Goal: Task Accomplishment & Management: Manage account settings

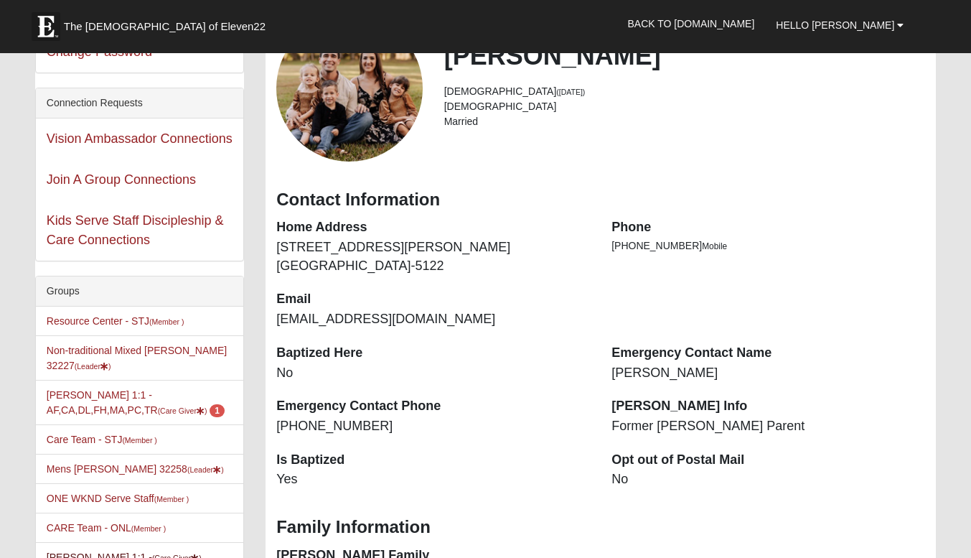
scroll to position [215, 0]
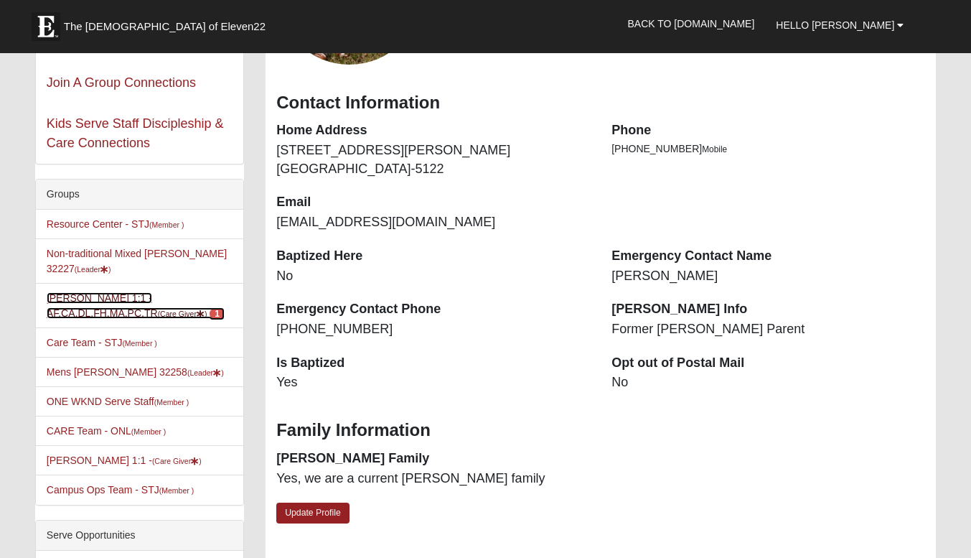
click at [76, 307] on link "Matt Grimm 1:1 -AF,CA,DL,FH,MA,PC,TR (Care Giver ) 1" at bounding box center [136, 305] width 178 height 27
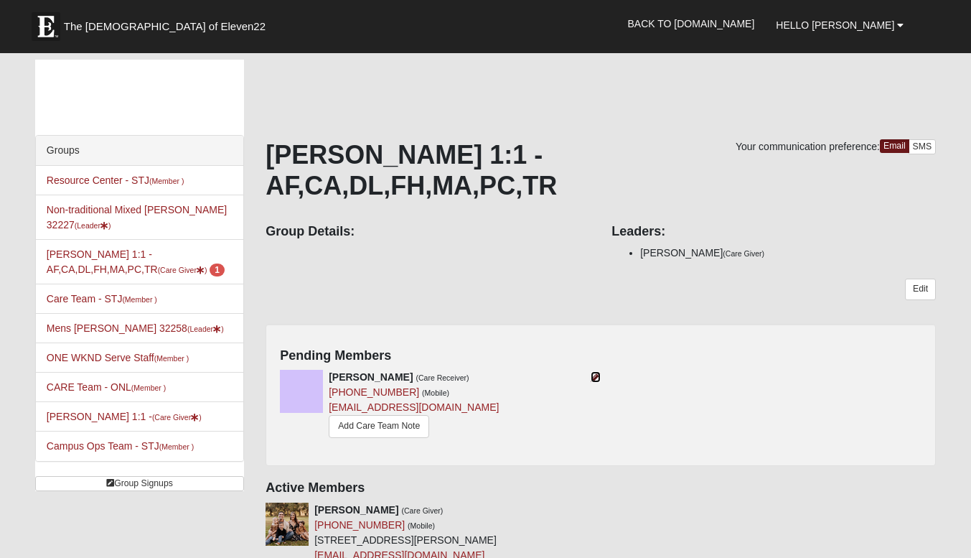
click at [591, 376] on icon at bounding box center [596, 377] width 10 height 10
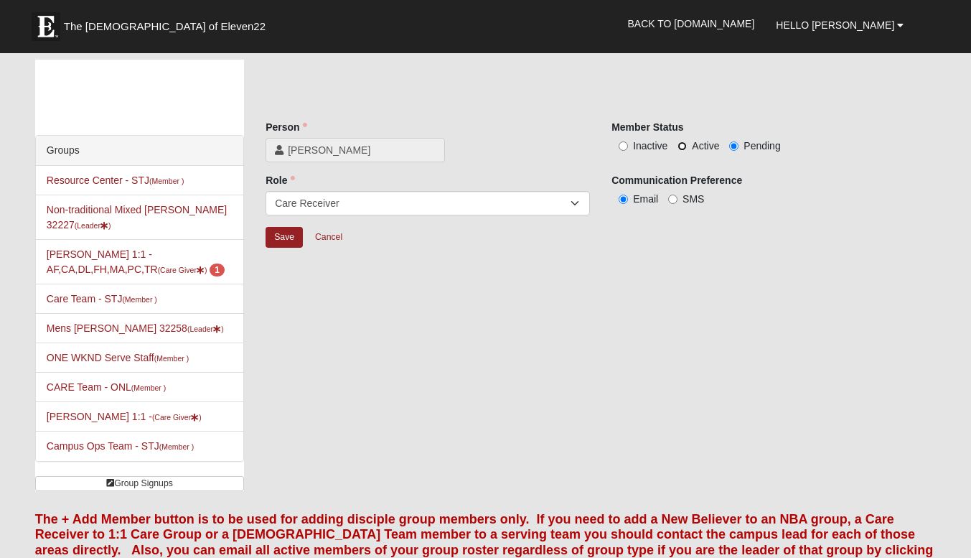
click at [682, 147] on input "Active" at bounding box center [681, 145] width 9 height 9
radio input "true"
click at [286, 237] on input "Save" at bounding box center [283, 237] width 37 height 21
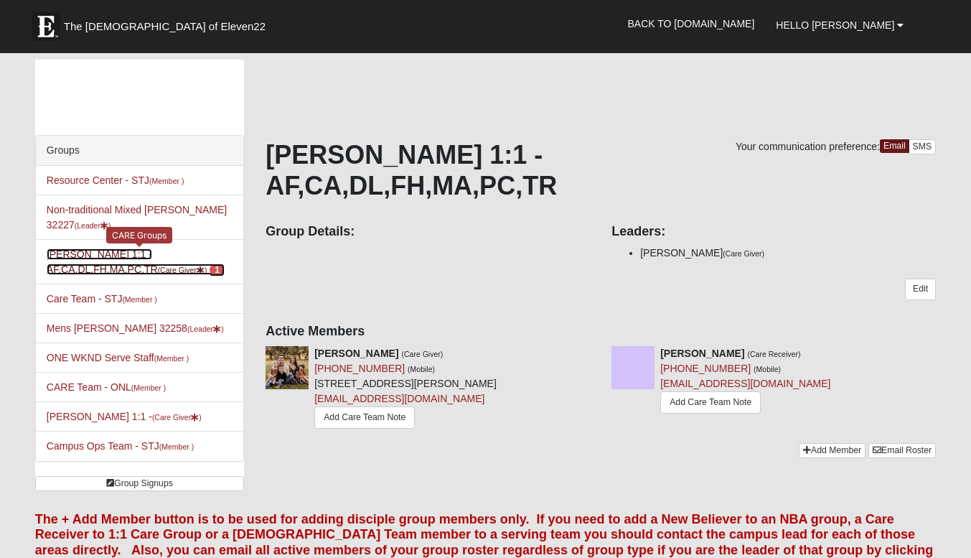
click at [93, 268] on link "Matt Grimm 1:1 -AF,CA,DL,FH,MA,PC,TR (Care Giver ) 1" at bounding box center [136, 261] width 178 height 27
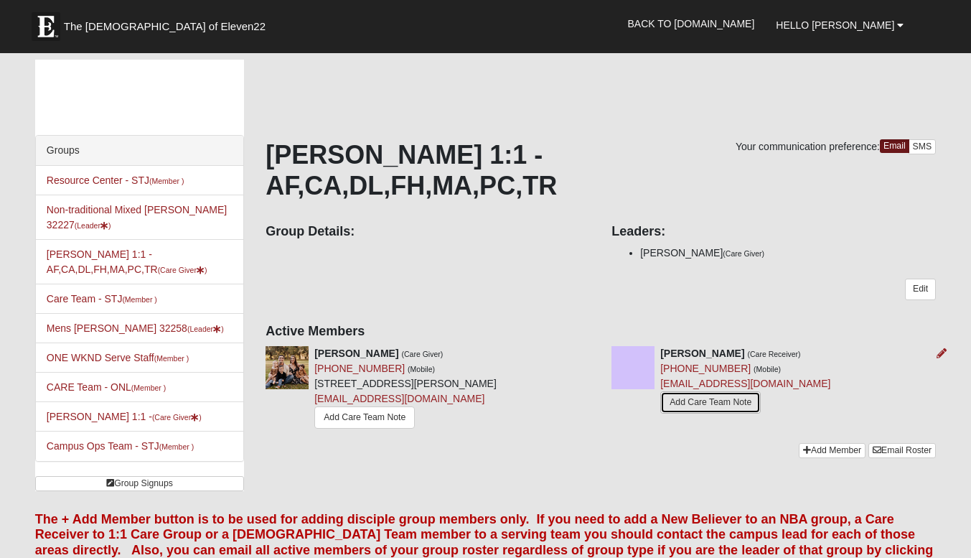
click at [692, 405] on link "Add Care Team Note" at bounding box center [710, 402] width 100 height 22
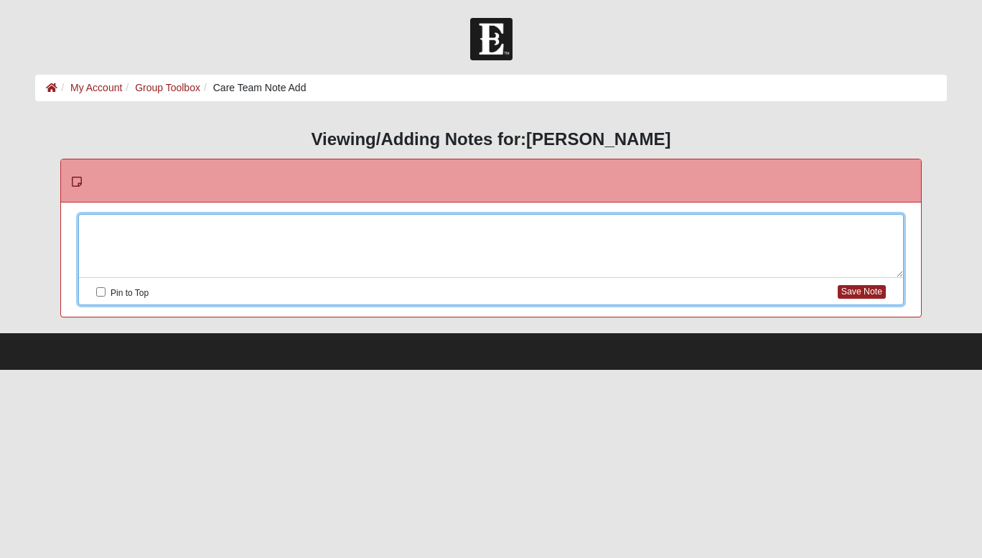
click at [361, 220] on div at bounding box center [491, 246] width 824 height 63
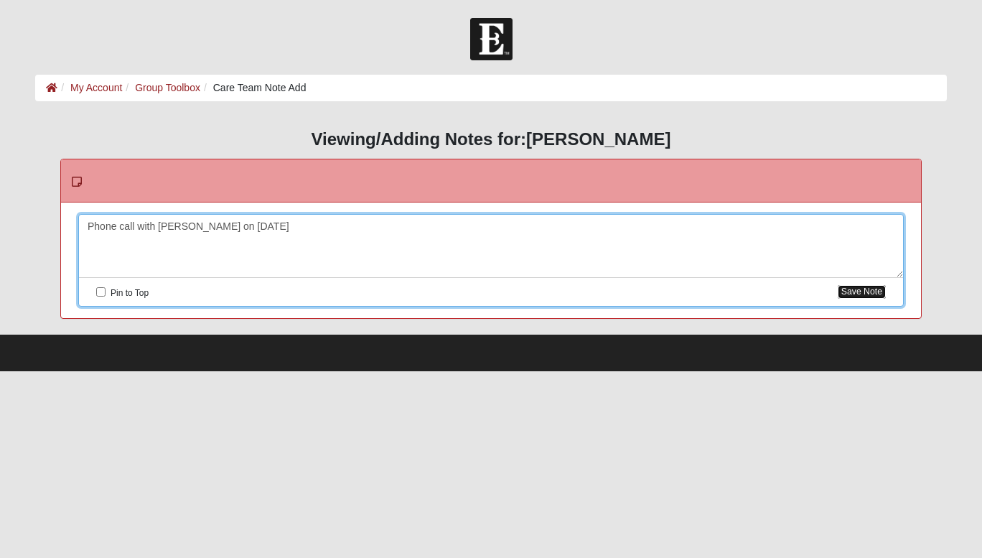
click at [843, 292] on button "Save Note" at bounding box center [861, 292] width 48 height 14
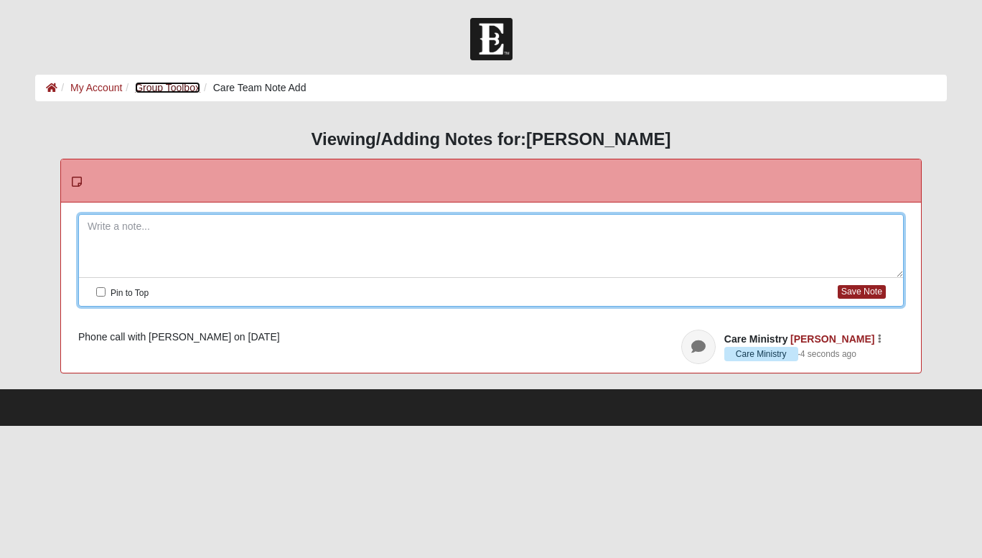
click at [174, 87] on link "Group Toolbox" at bounding box center [167, 87] width 65 height 11
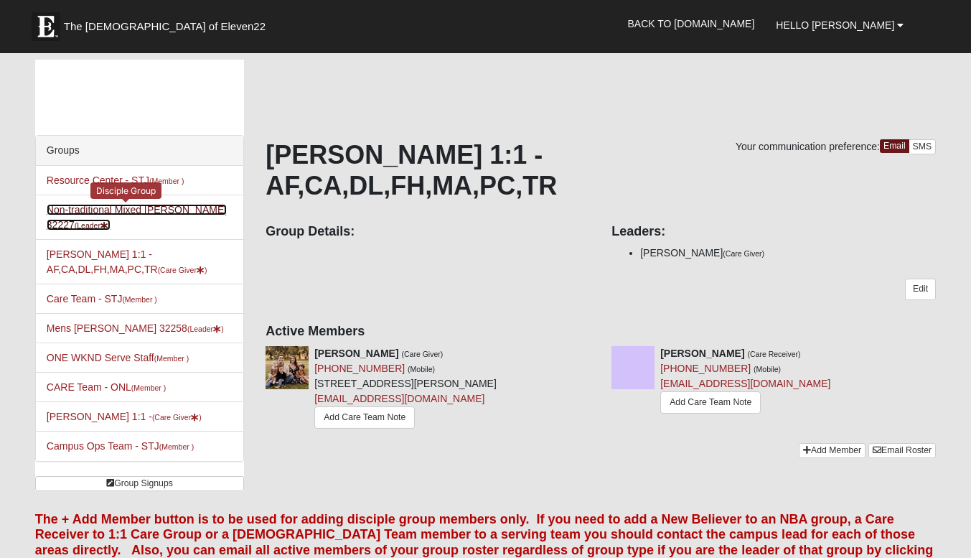
click at [136, 207] on link "Non-traditional Mixed Grimm 32227 (Leader )" at bounding box center [137, 217] width 180 height 27
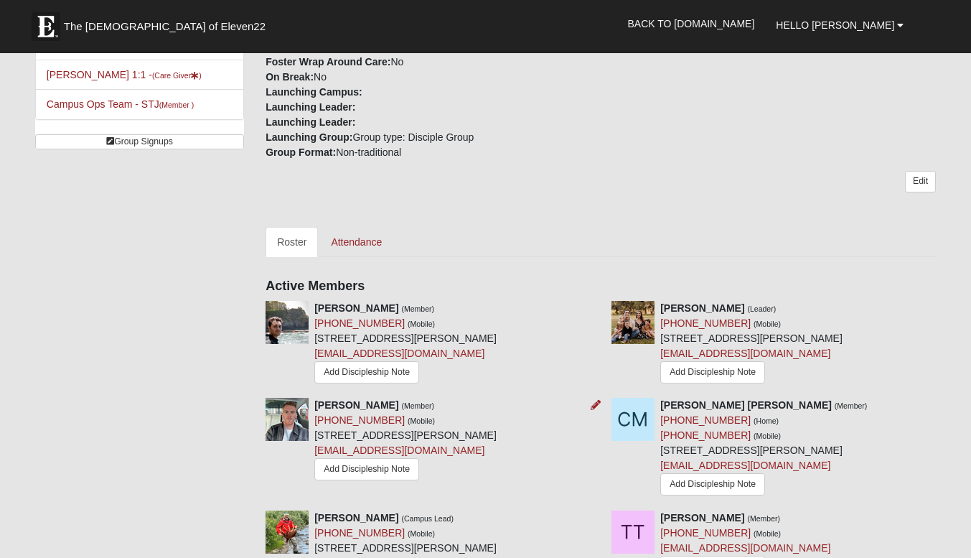
scroll to position [359, 0]
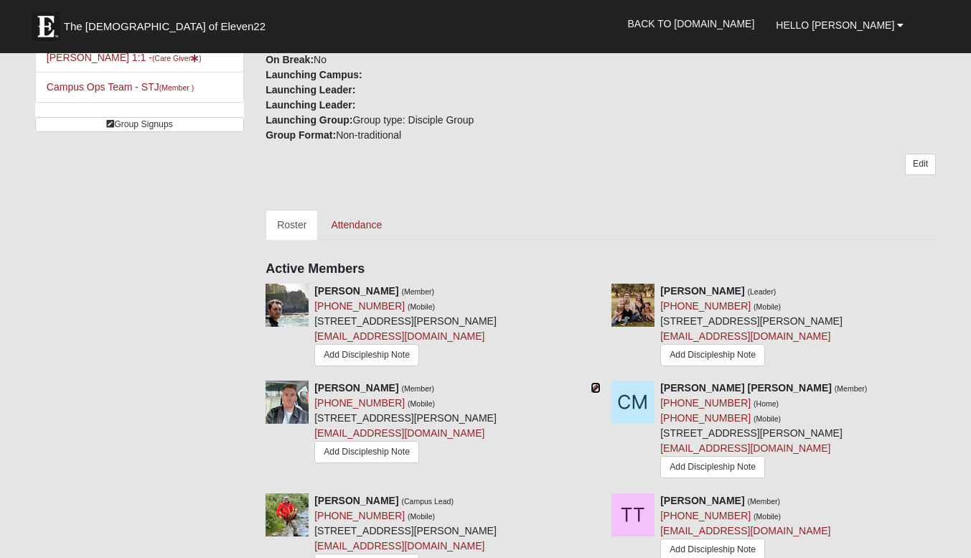
click at [593, 382] on icon at bounding box center [596, 387] width 10 height 10
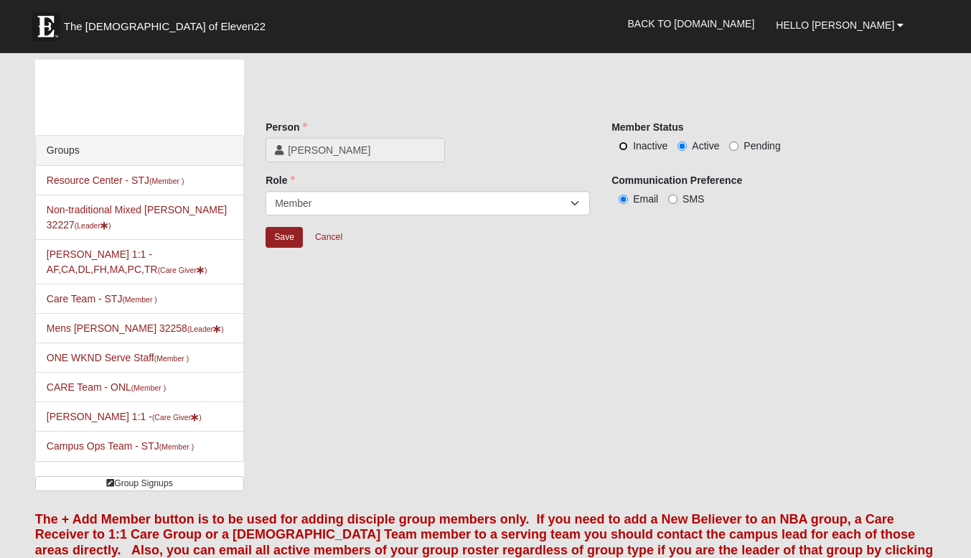
click at [627, 145] on input "Inactive" at bounding box center [623, 145] width 9 height 9
radio input "true"
click at [272, 242] on input "Save" at bounding box center [283, 237] width 37 height 21
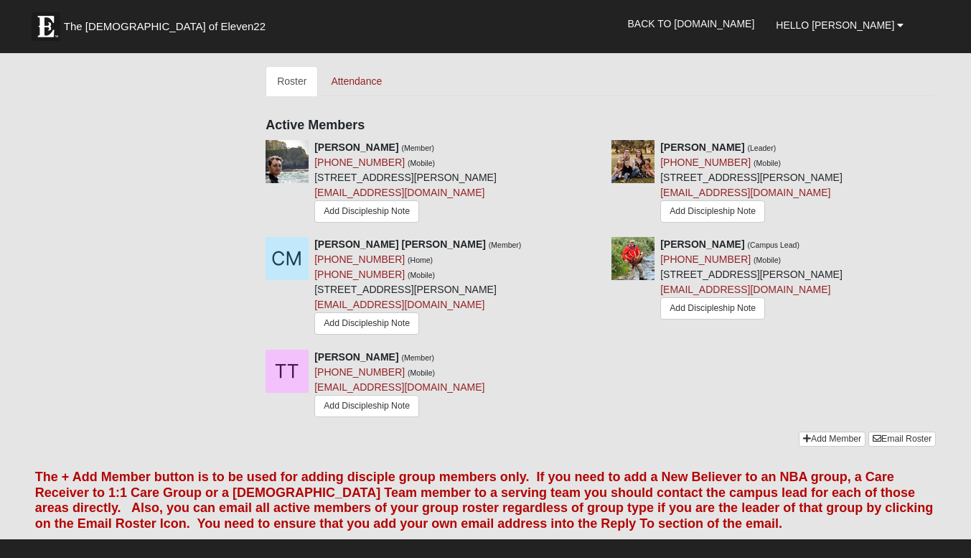
scroll to position [215, 0]
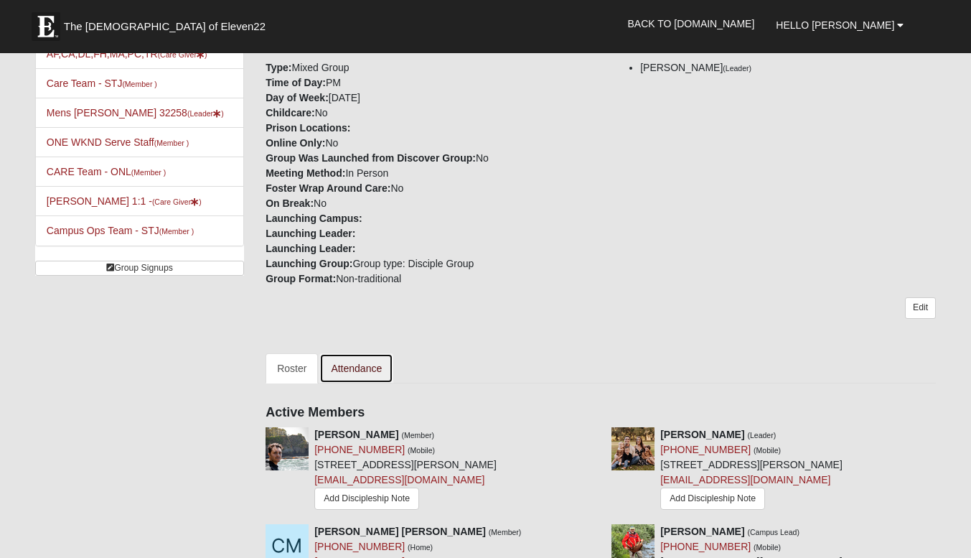
click at [355, 353] on link "Attendance" at bounding box center [356, 368] width 74 height 30
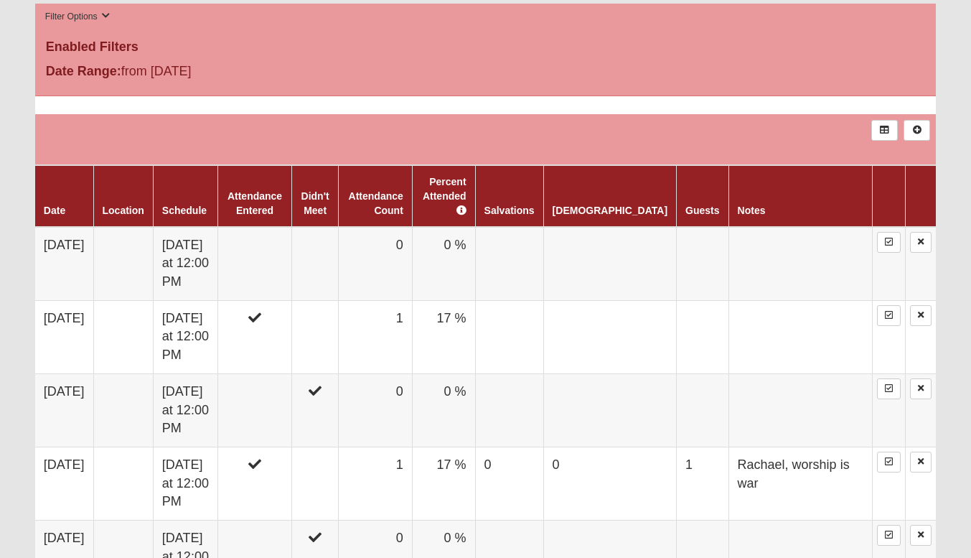
scroll to position [574, 0]
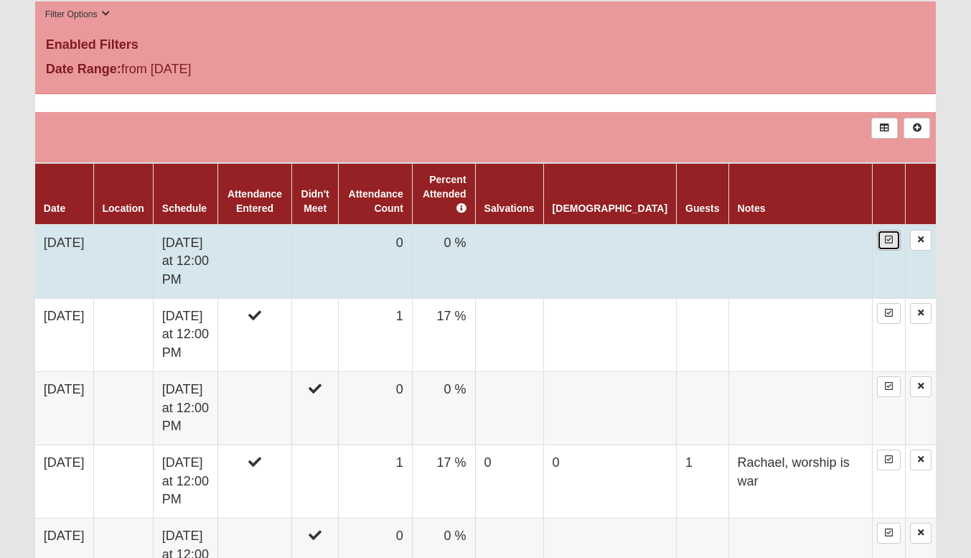
click at [883, 230] on link at bounding box center [889, 240] width 24 height 21
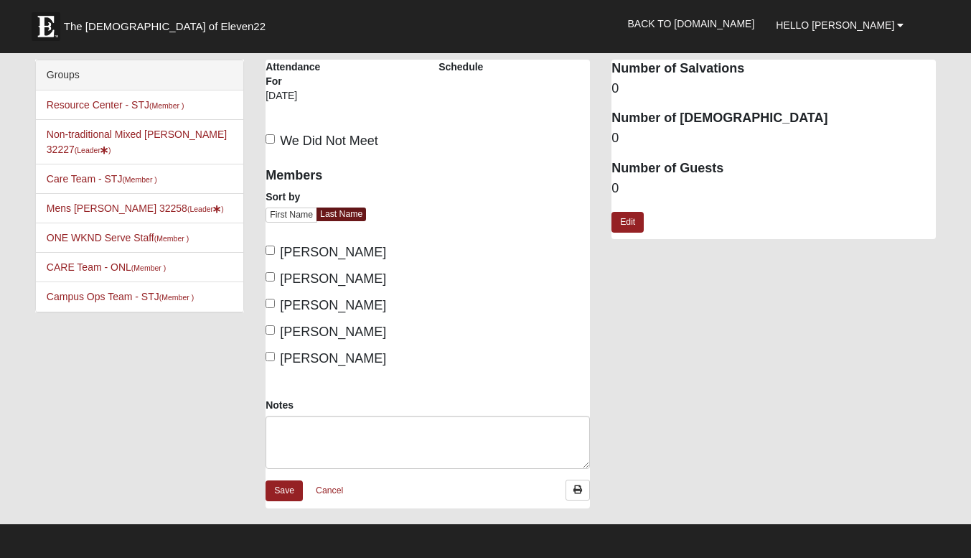
click at [265, 273] on div "Members Sort by First Name Last Name Dito, Jacob Grimm, Matt McManus, Chuck Mic…" at bounding box center [341, 277] width 173 height 239
click at [270, 273] on input "Grimm, Matt" at bounding box center [269, 276] width 9 height 9
checkbox input "true"
drag, startPoint x: 298, startPoint y: 470, endPoint x: 297, endPoint y: 461, distance: 9.4
click at [297, 466] on textarea "Notes" at bounding box center [427, 441] width 324 height 53
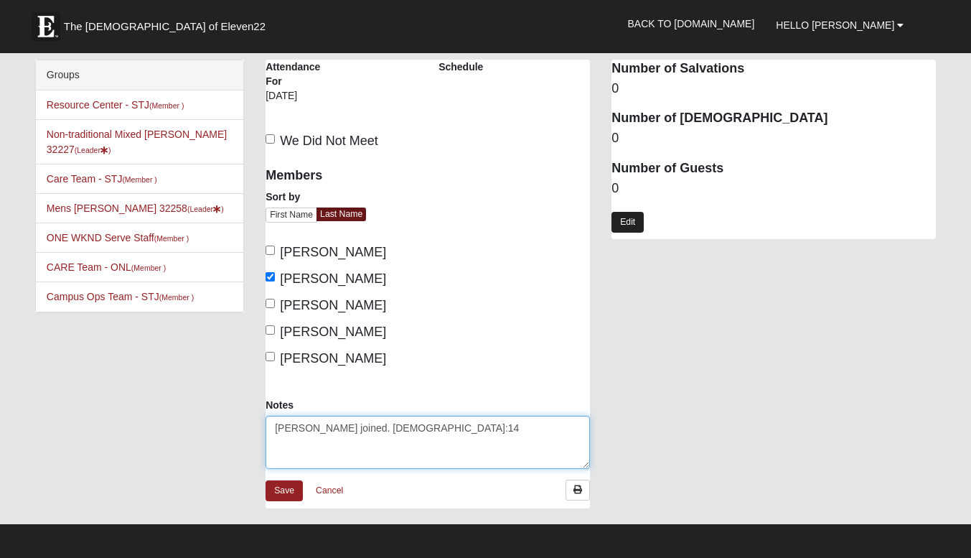
type textarea "[PERSON_NAME] joined. [DEMOGRAPHIC_DATA]:14"
click at [639, 220] on link "Edit" at bounding box center [627, 222] width 32 height 21
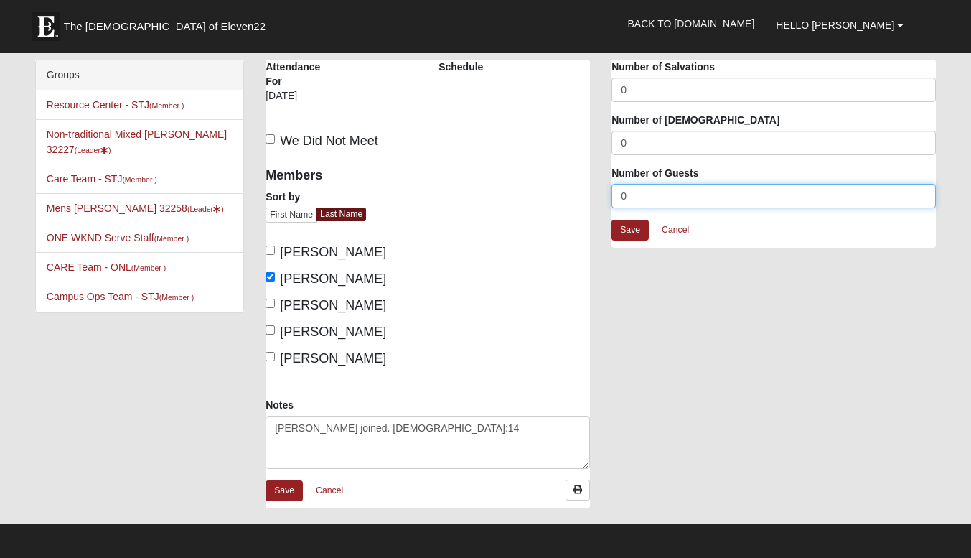
drag, startPoint x: 644, startPoint y: 198, endPoint x: 594, endPoint y: 199, distance: 49.5
click at [594, 199] on div "Non-traditional Mixed Grimm 32227 Attendance Attendance For 9/4/2025 Schedule W…" at bounding box center [601, 291] width 692 height 463
type input "1"
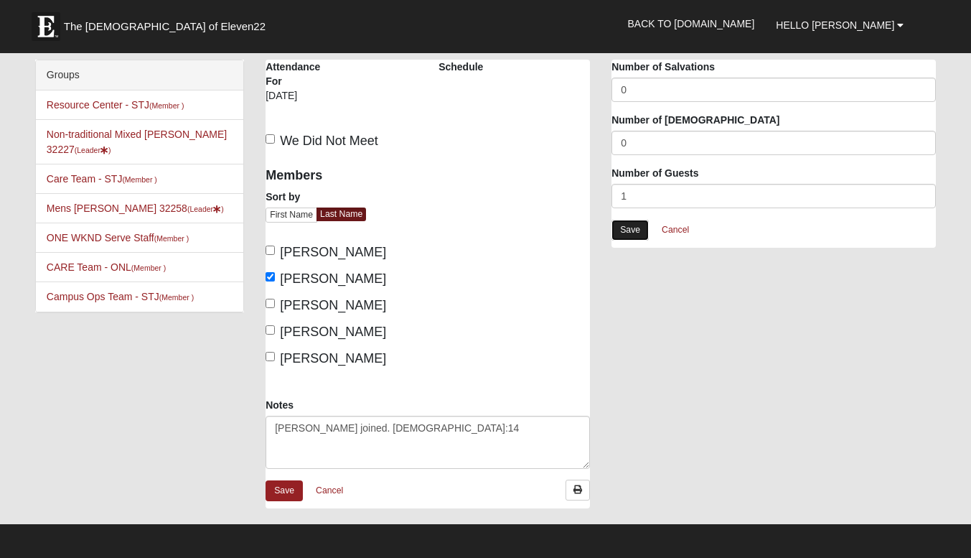
click at [640, 230] on link "Save" at bounding box center [629, 230] width 37 height 21
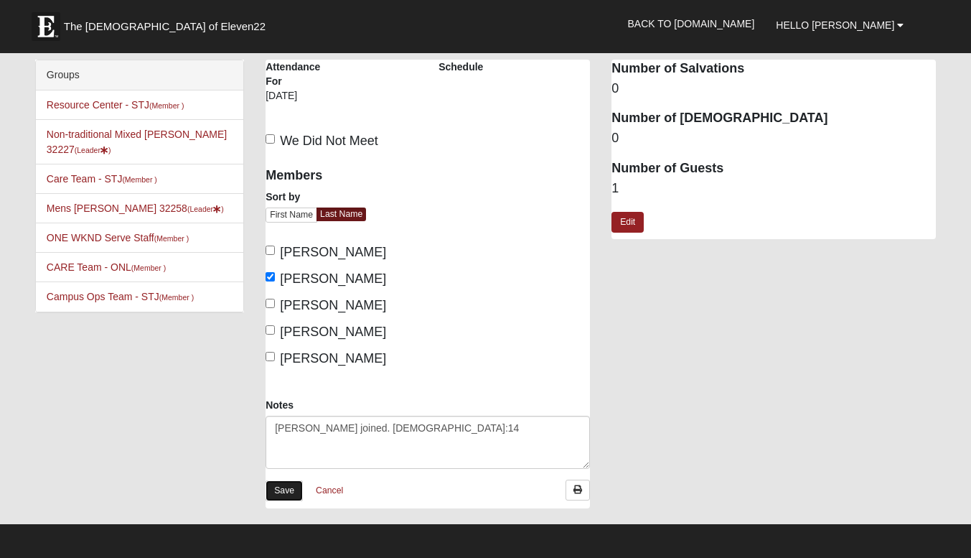
click at [293, 501] on link "Save" at bounding box center [283, 490] width 37 height 21
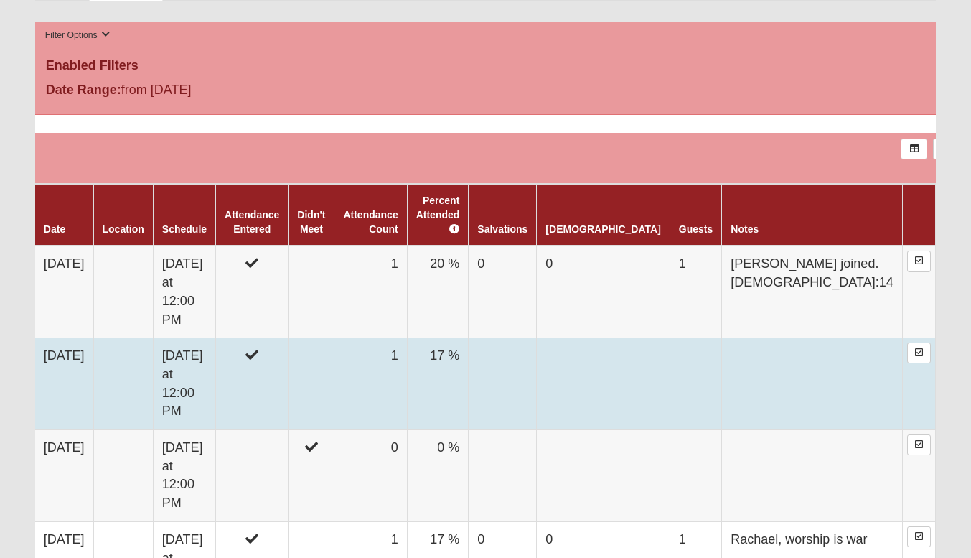
scroll to position [574, 0]
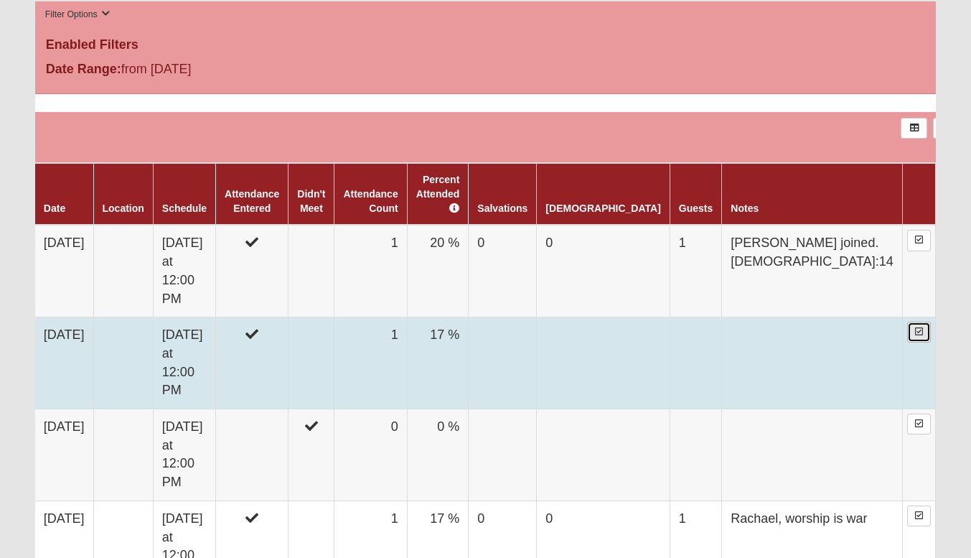
click at [915, 327] on icon at bounding box center [919, 331] width 8 height 9
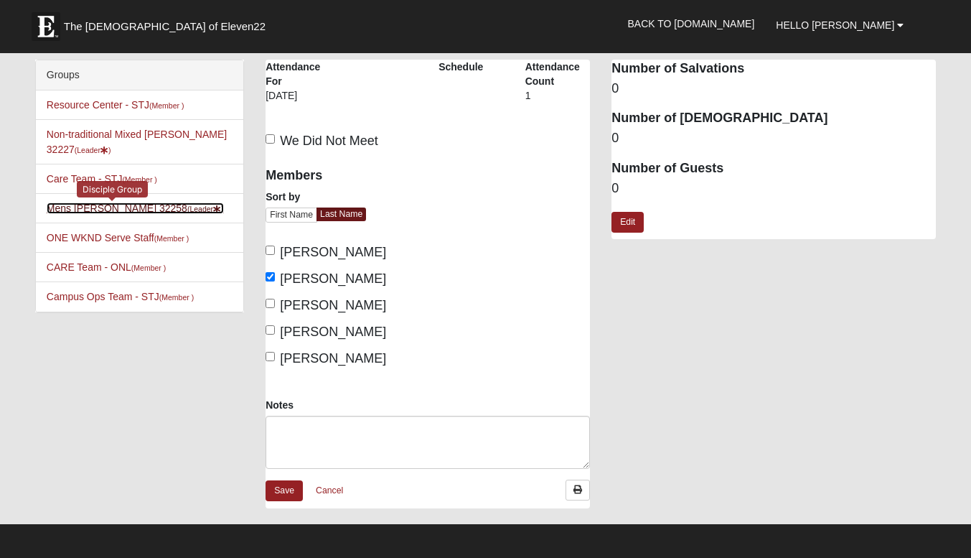
click at [116, 207] on link "Mens [PERSON_NAME] 32258 (Leader )" at bounding box center [135, 207] width 177 height 11
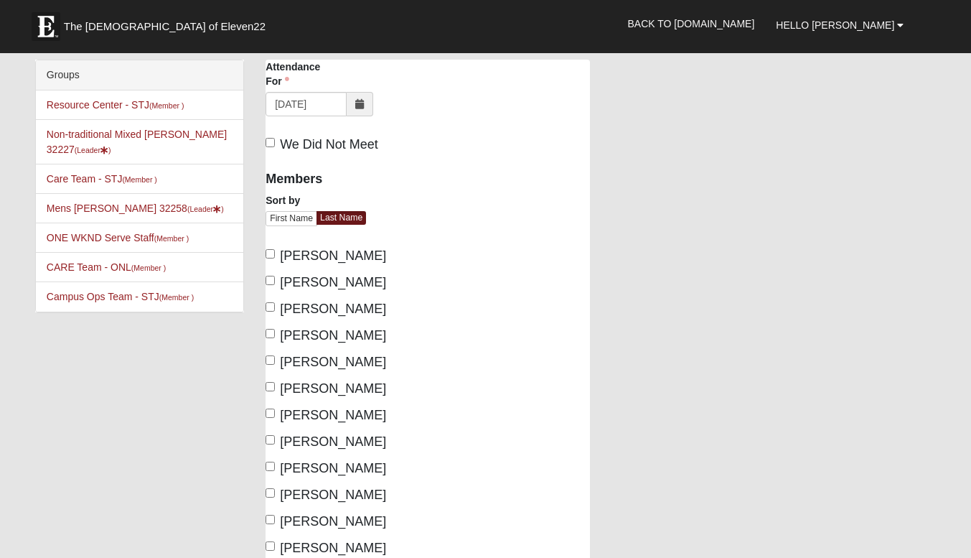
click at [265, 412] on div "Members Sort by First Name Last Name Borchardt, Ryan Brown, Jacob Cruze, Jason …" at bounding box center [341, 386] width 173 height 451
click at [273, 494] on input "Reed, Jeremy" at bounding box center [269, 492] width 9 height 9
checkbox input "true"
drag, startPoint x: 270, startPoint y: 413, endPoint x: 288, endPoint y: 408, distance: 19.3
click at [270, 413] on input "Grimm, Matt" at bounding box center [269, 412] width 9 height 9
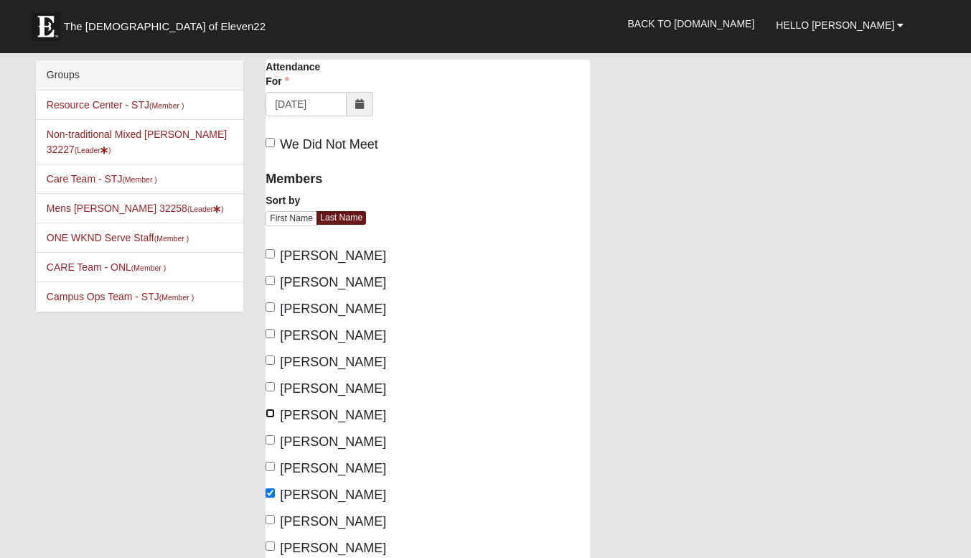
checkbox input "true"
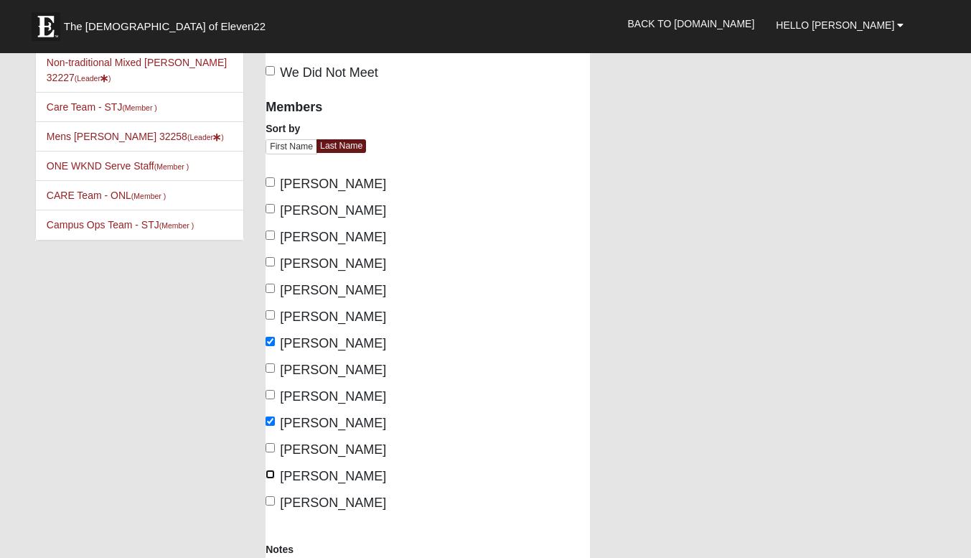
click at [271, 474] on input "Smith, Kenny" at bounding box center [269, 473] width 9 height 9
checkbox input "true"
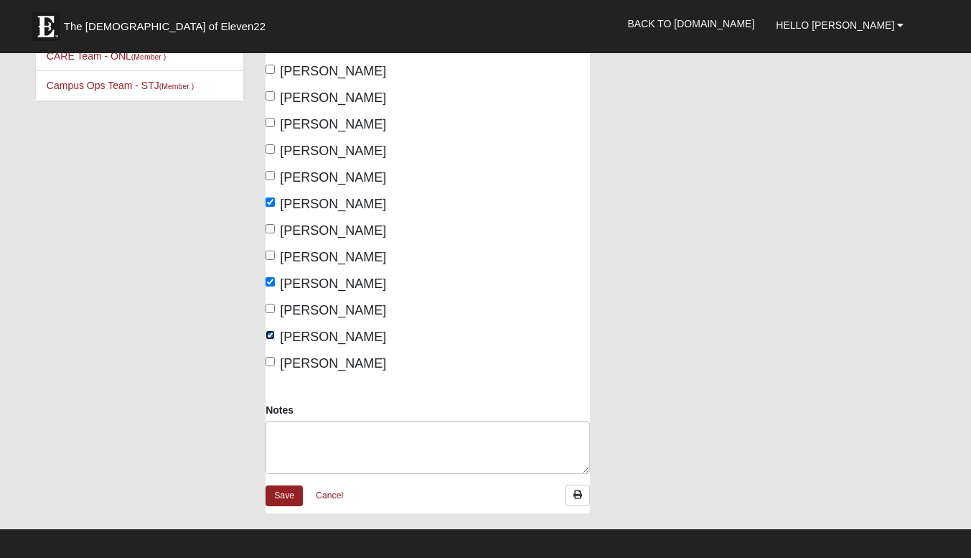
scroll to position [215, 0]
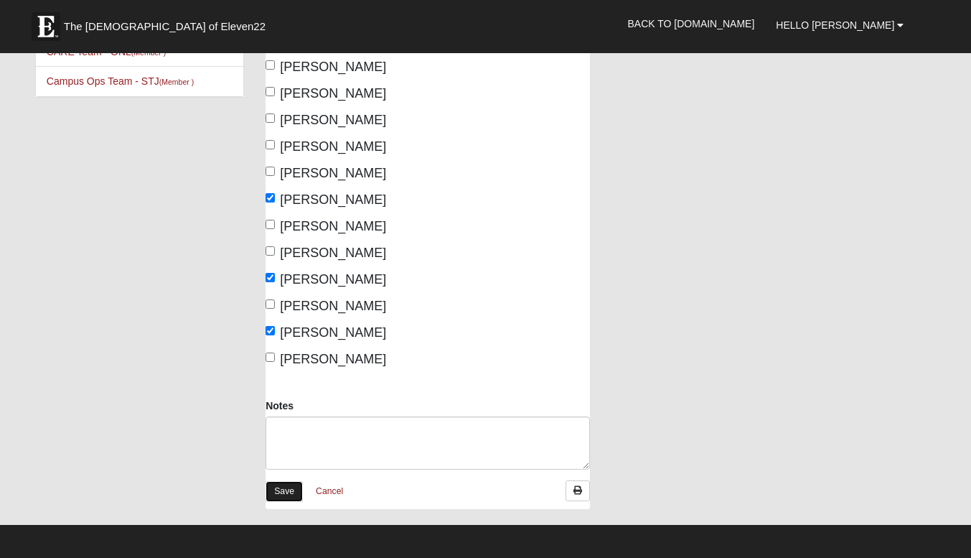
click at [283, 488] on link "Save" at bounding box center [283, 491] width 37 height 21
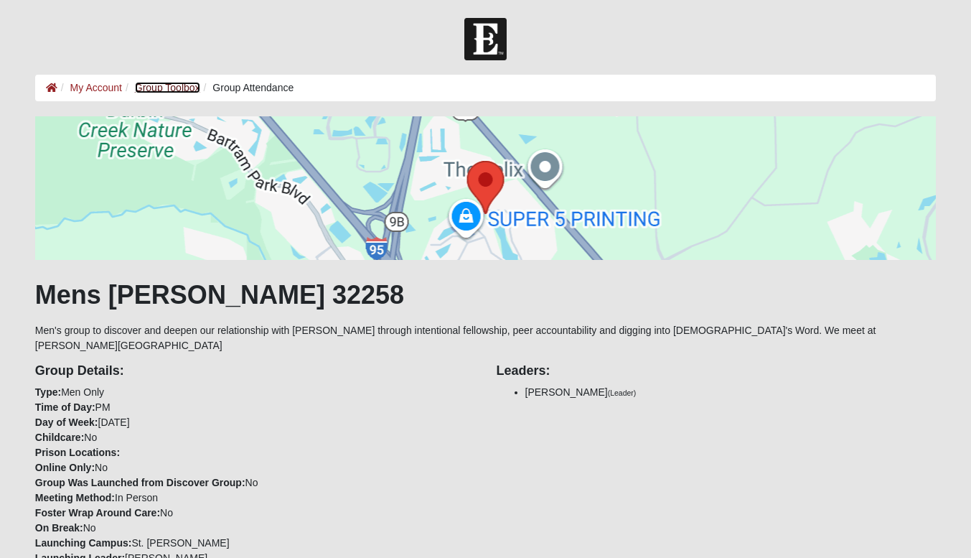
click at [162, 89] on link "Group Toolbox" at bounding box center [167, 87] width 65 height 11
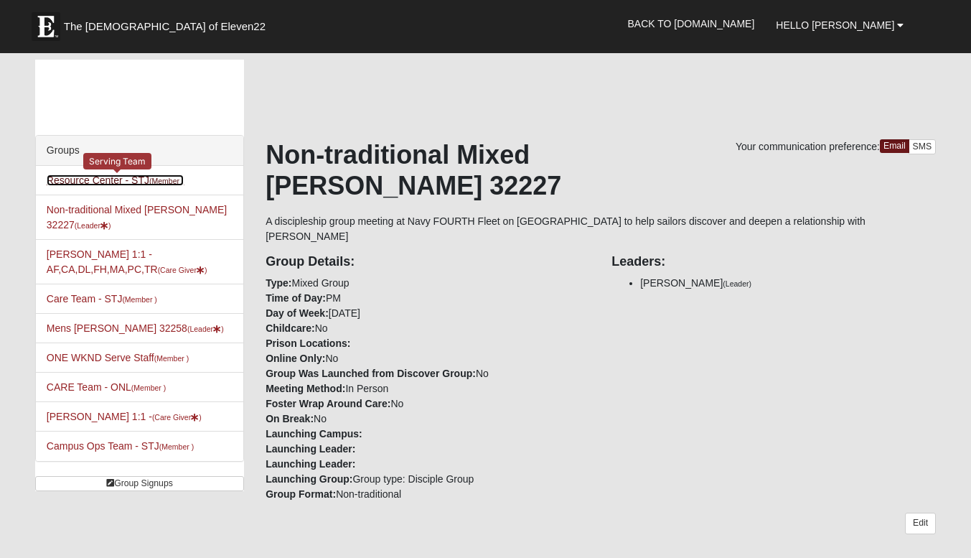
click at [111, 184] on link "Resource Center - STJ (Member )" at bounding box center [116, 179] width 138 height 11
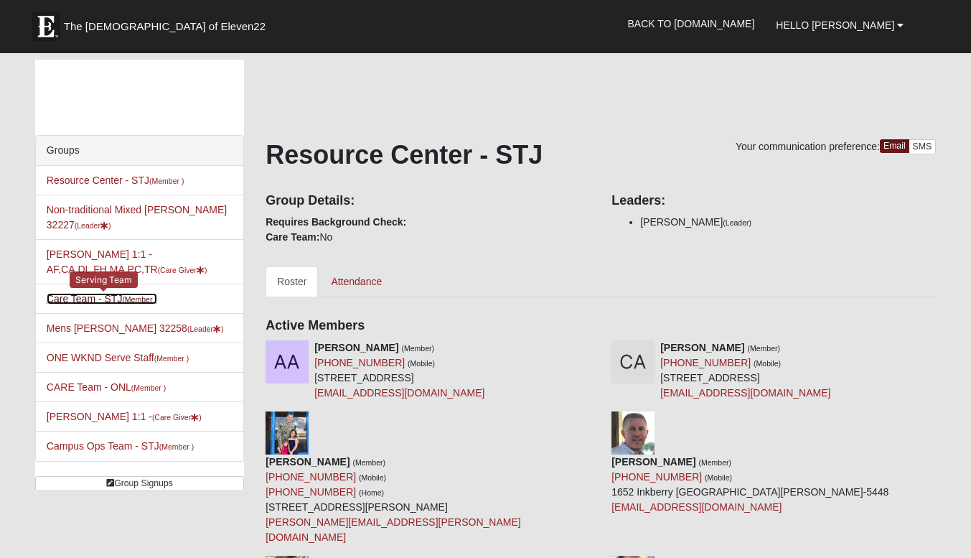
click at [124, 297] on link "Care Team - STJ (Member )" at bounding box center [102, 298] width 111 height 11
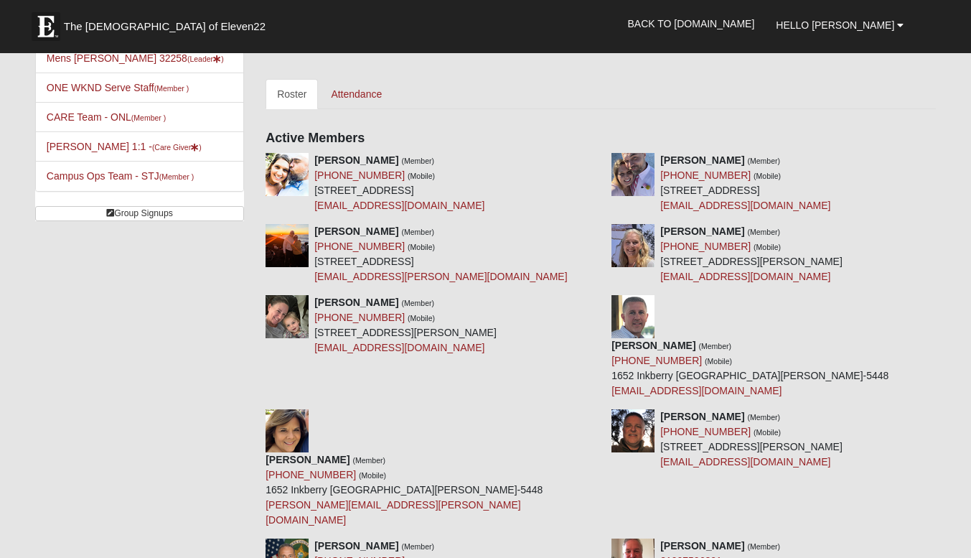
scroll to position [287, 0]
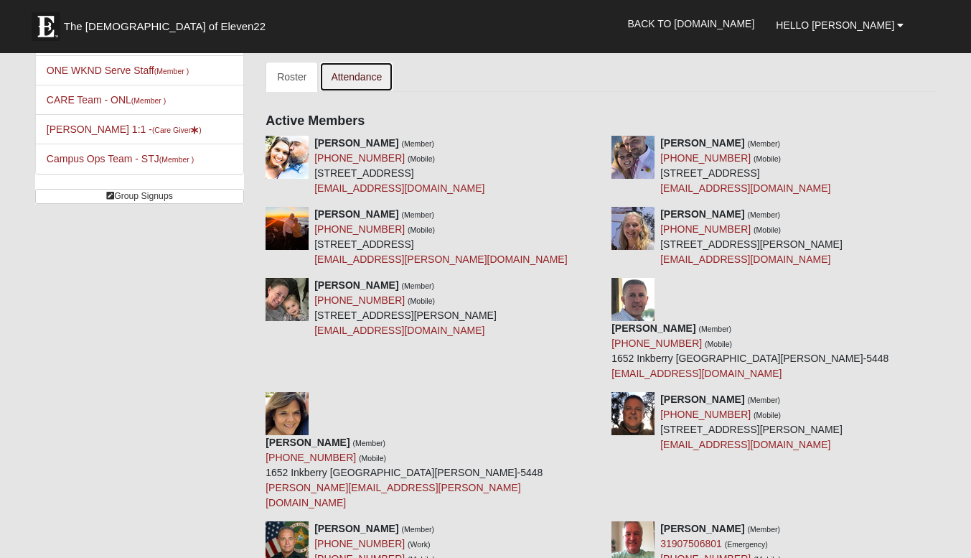
click at [347, 75] on link "Attendance" at bounding box center [356, 77] width 74 height 30
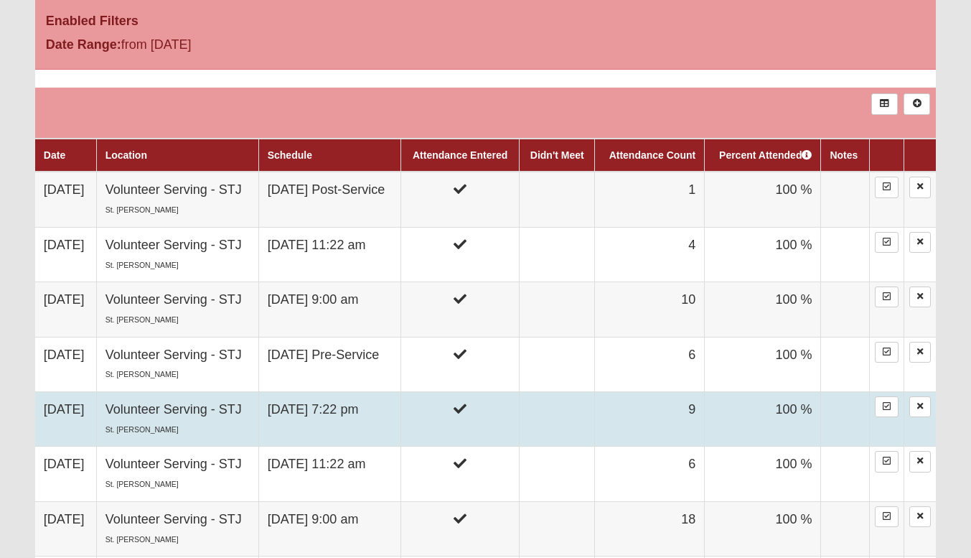
scroll to position [431, 0]
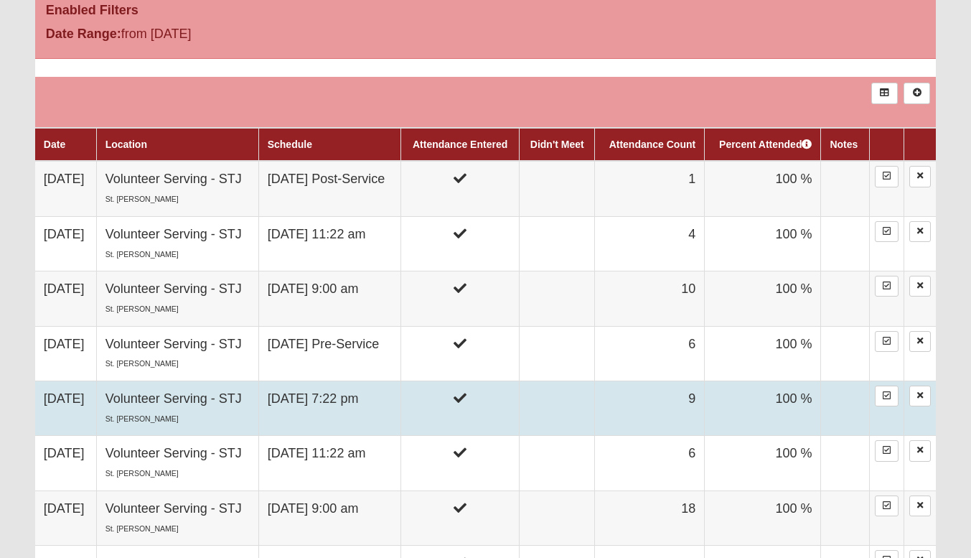
click at [213, 394] on td "Volunteer Serving - [GEOGRAPHIC_DATA][PERSON_NAME]" at bounding box center [177, 408] width 162 height 55
